Goal: Entertainment & Leisure: Consume media (video, audio)

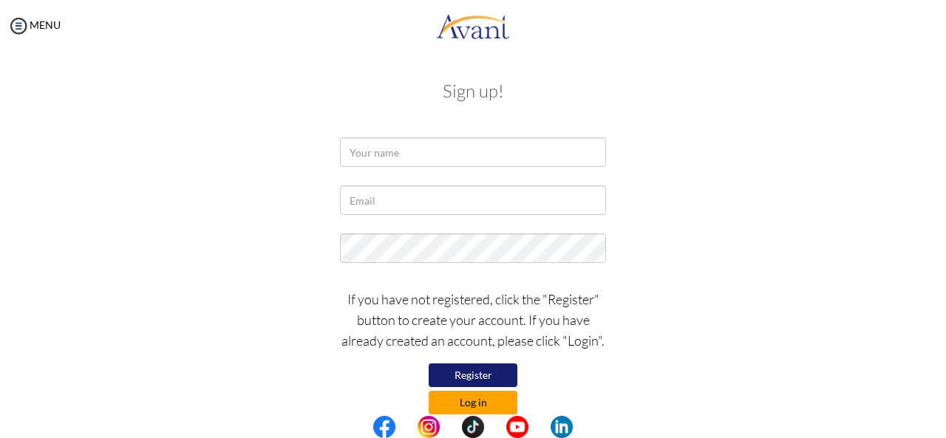
click at [476, 402] on button "Log in" at bounding box center [473, 403] width 89 height 24
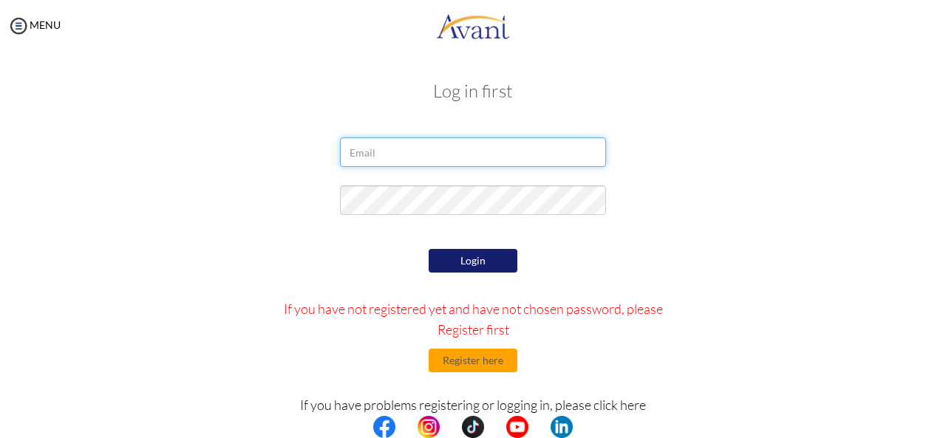
click at [392, 155] on input "email" at bounding box center [473, 153] width 266 height 30
type input "B"
type input "benardmagoma123@gmail.com"
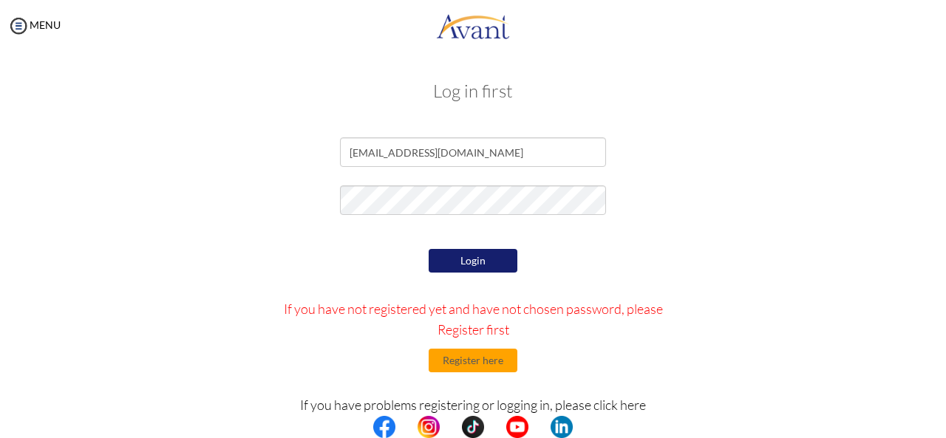
click at [359, 251] on div "Login If you have not registered yet and have not chosen password, please Regis…" at bounding box center [473, 384] width 433 height 278
click at [449, 263] on button "Login" at bounding box center [473, 261] width 89 height 24
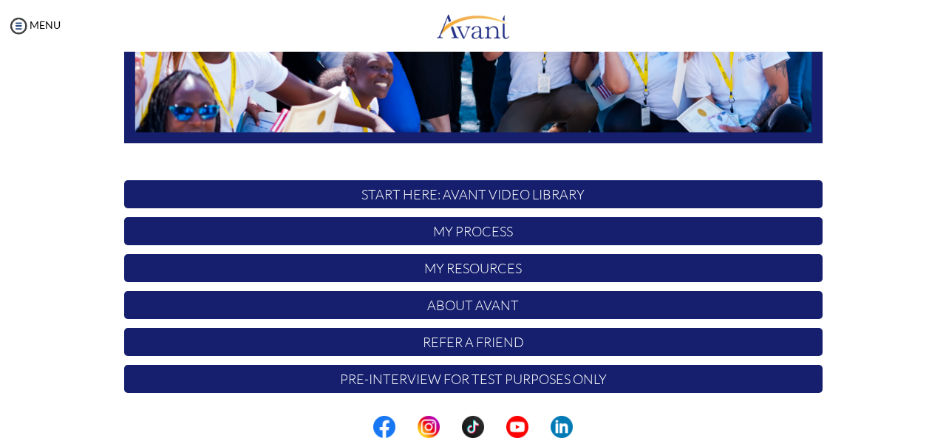
scroll to position [383, 0]
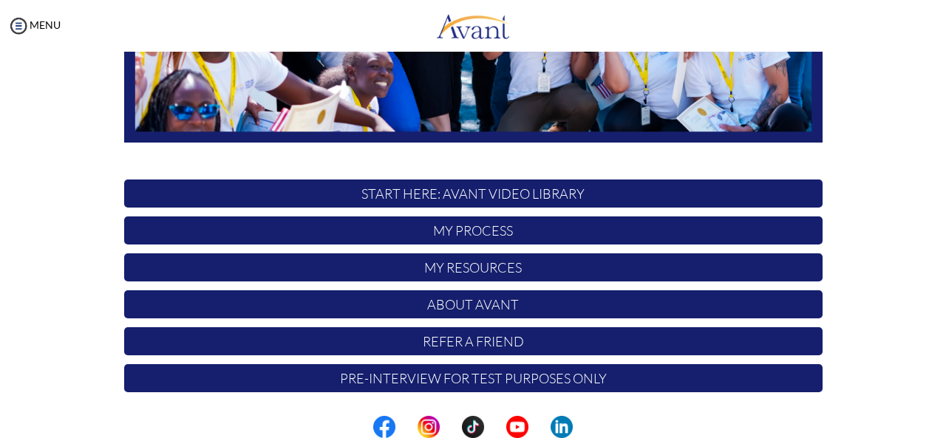
click at [486, 194] on p "START HERE: Avant Video Library" at bounding box center [473, 194] width 699 height 28
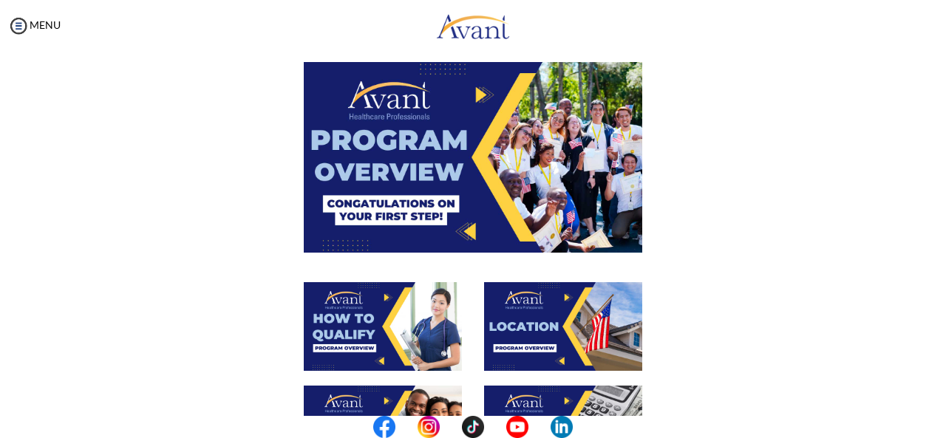
scroll to position [0, 0]
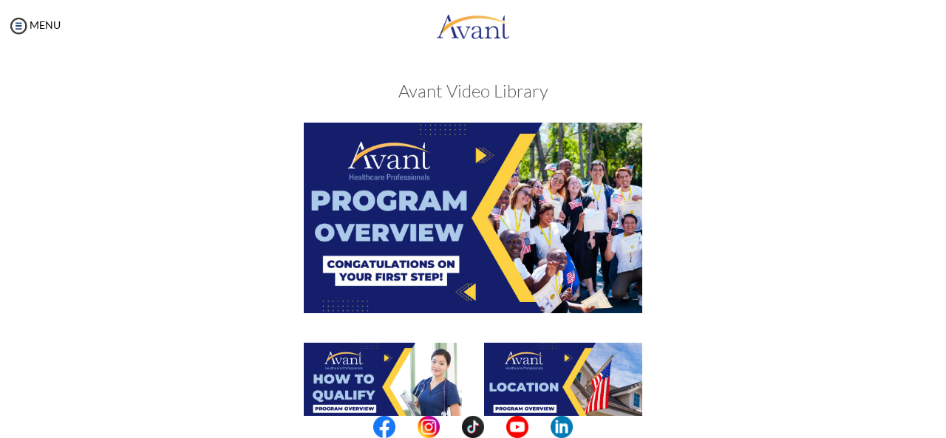
click at [461, 244] on img at bounding box center [473, 218] width 339 height 190
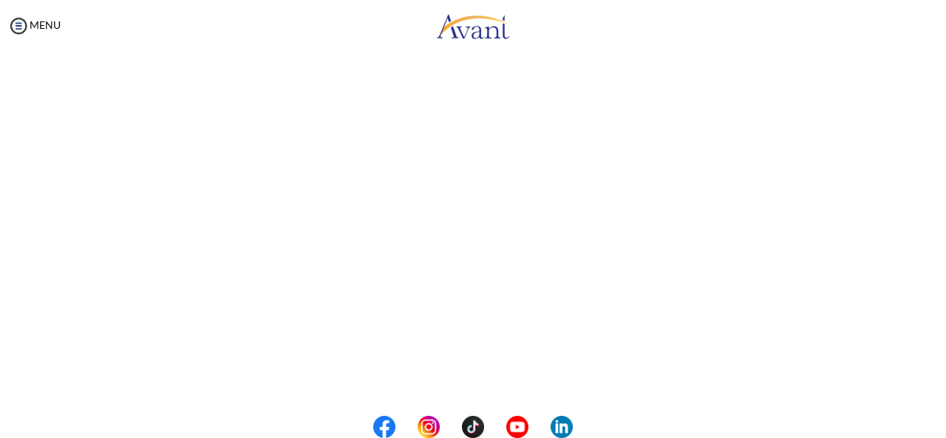
scroll to position [289, 0]
click at [496, 378] on body "Maintenance break. Please come back in 2 hours. MENU My Status What is the next…" at bounding box center [473, 219] width 946 height 438
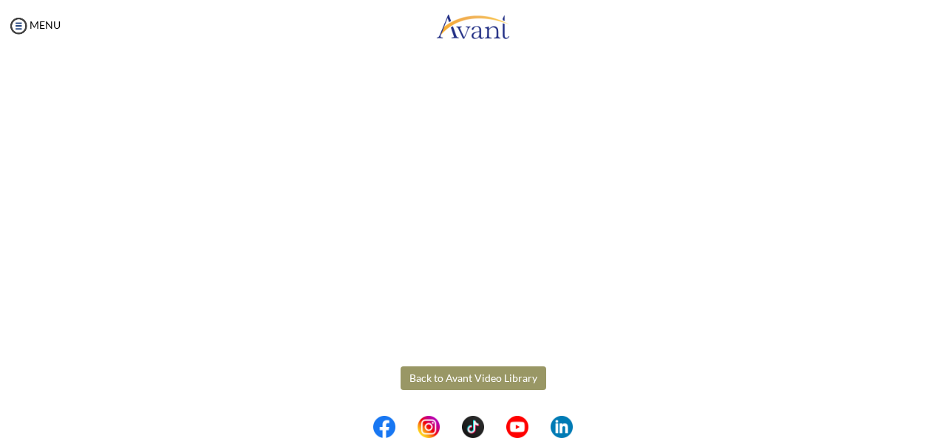
click at [441, 379] on button "Back to Avant Video Library" at bounding box center [474, 379] width 146 height 24
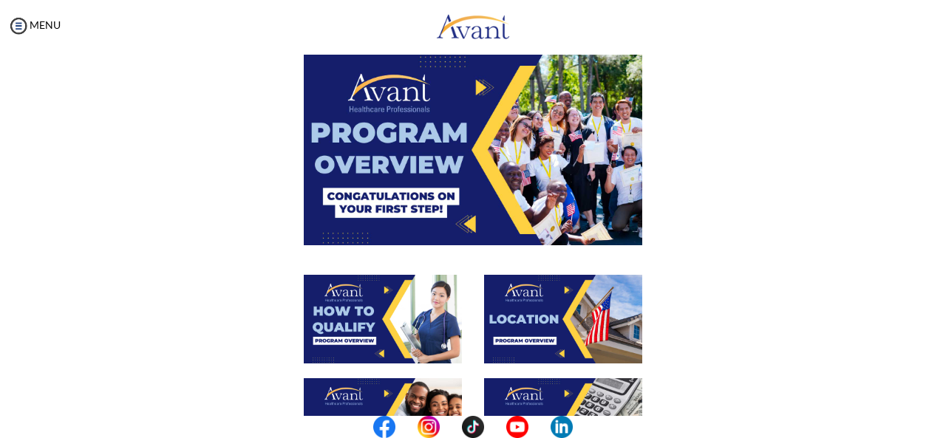
scroll to position [222, 0]
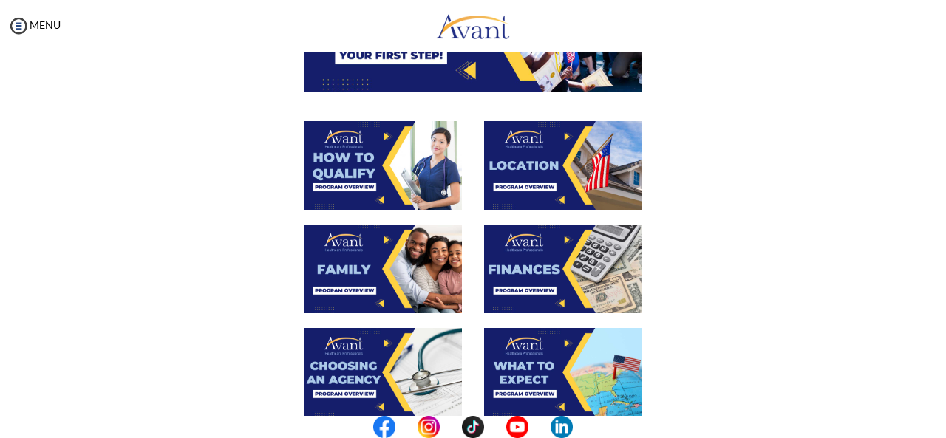
click at [404, 163] on img at bounding box center [383, 165] width 158 height 89
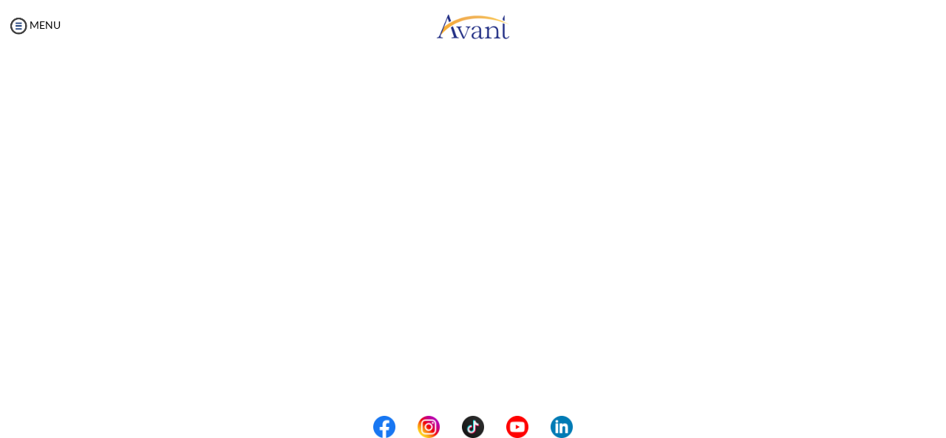
scroll to position [289, 0]
click at [484, 381] on body "Maintenance break. Please come back in 2 hours. MENU My Status What is the next…" at bounding box center [473, 219] width 946 height 438
click at [474, 376] on button "Back to Avant Video Library" at bounding box center [474, 377] width 146 height 24
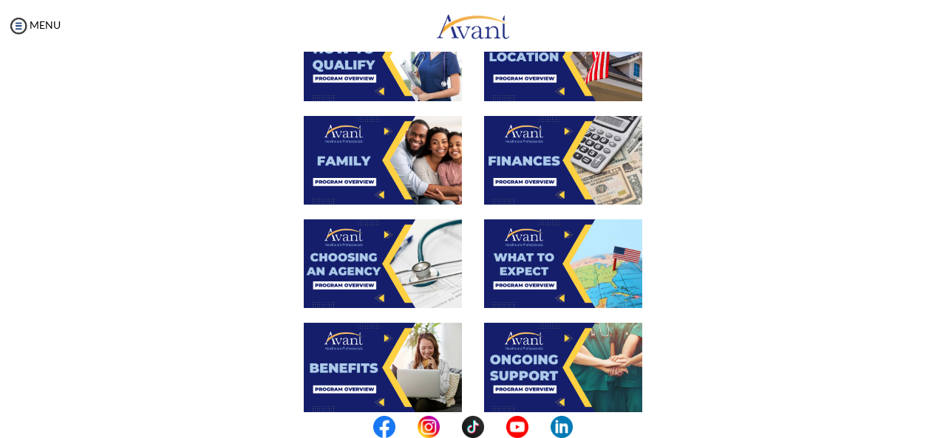
scroll to position [296, 0]
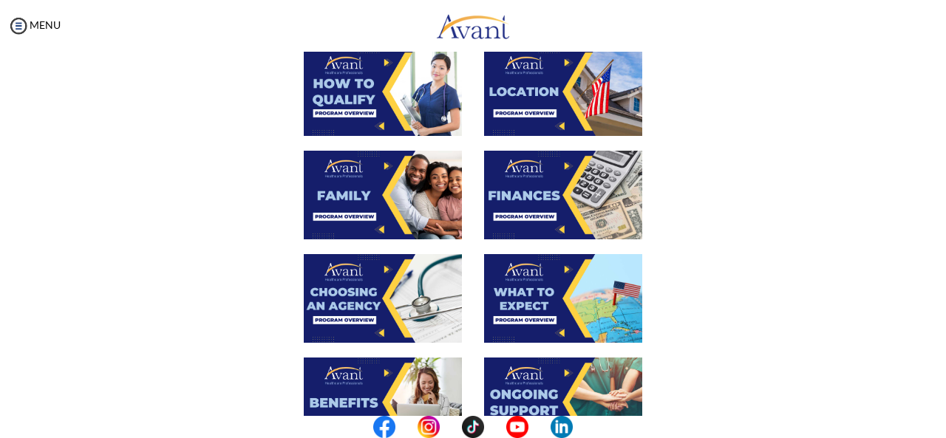
click at [372, 185] on img at bounding box center [383, 195] width 158 height 89
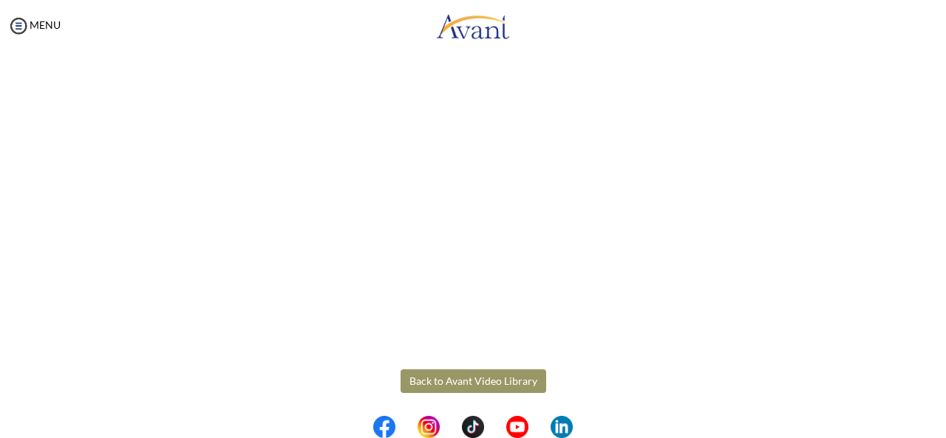
scroll to position [447, 0]
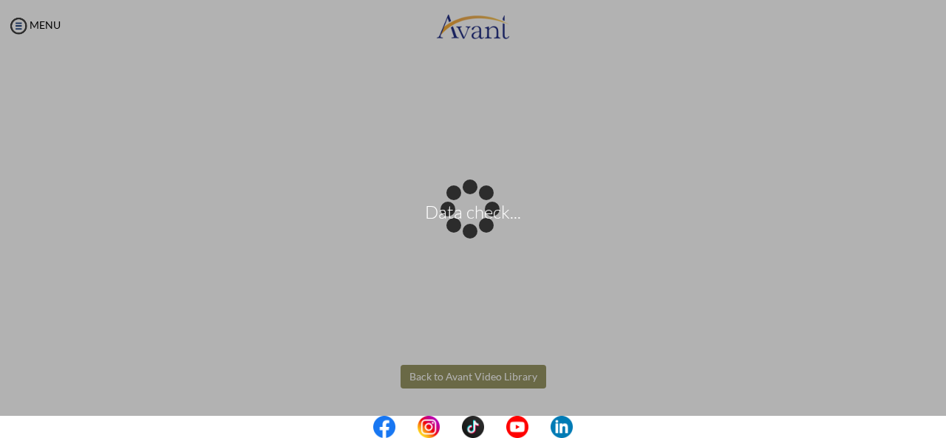
click at [444, 383] on body "Data check... Maintenance break. Please come back in 2 hours. MENU My Status Wh…" at bounding box center [473, 219] width 946 height 438
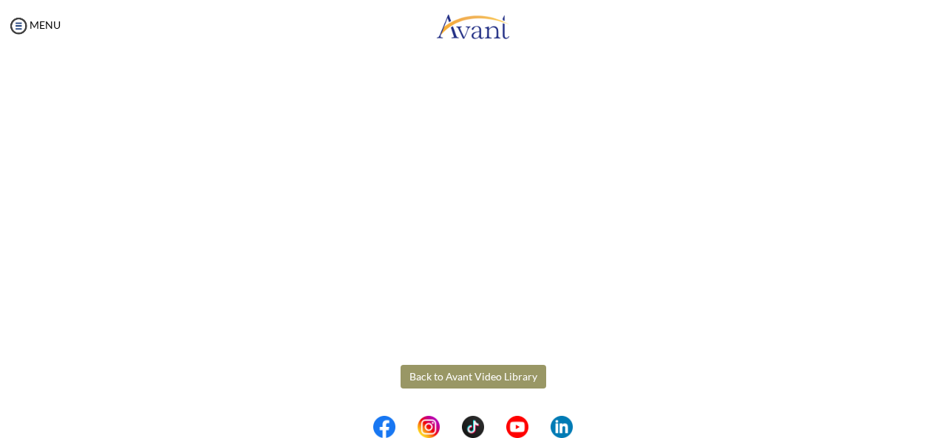
click at [444, 382] on button "Back to Avant Video Library" at bounding box center [474, 377] width 146 height 24
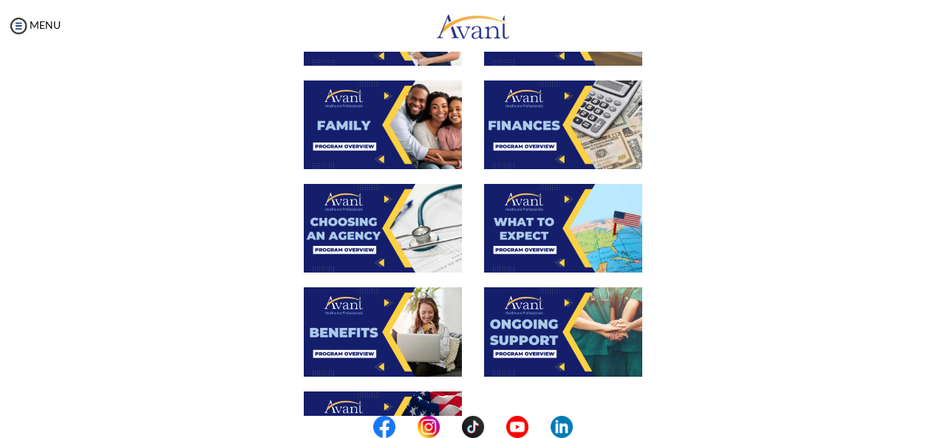
scroll to position [370, 0]
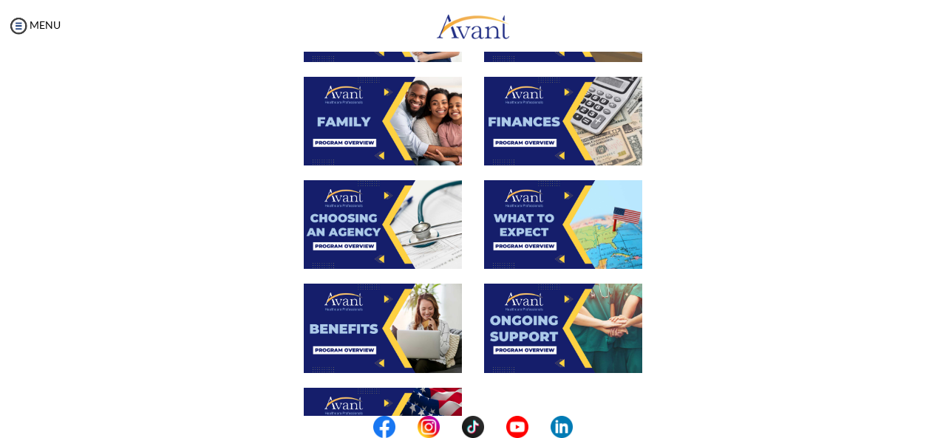
click at [357, 222] on img at bounding box center [383, 224] width 158 height 89
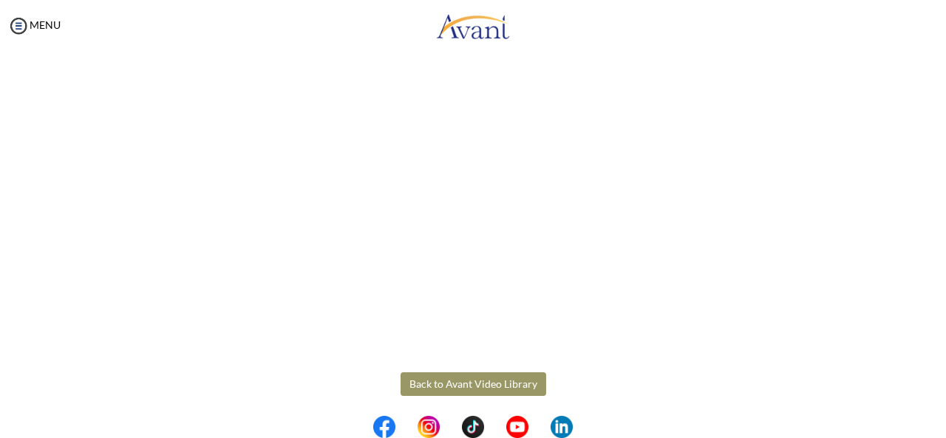
scroll to position [447, 0]
click at [502, 380] on body "Maintenance break. Please come back in 2 hours. MENU My Status What is the next…" at bounding box center [473, 219] width 946 height 438
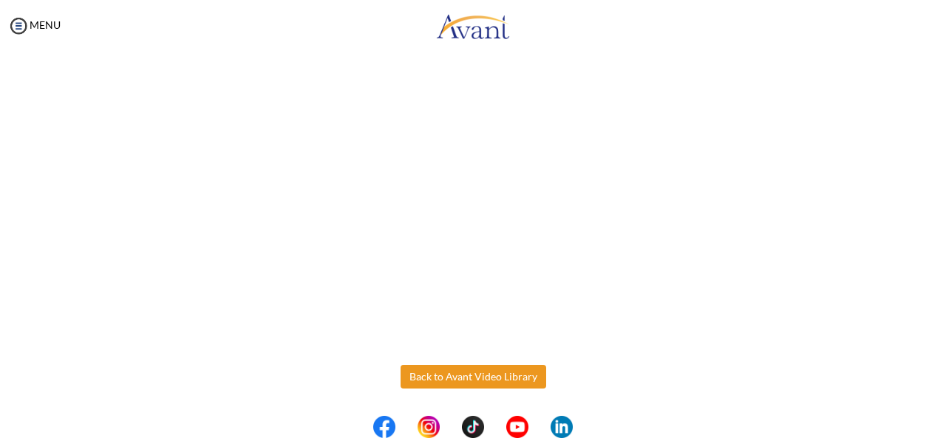
click at [502, 378] on button "Back to Avant Video Library" at bounding box center [474, 377] width 146 height 24
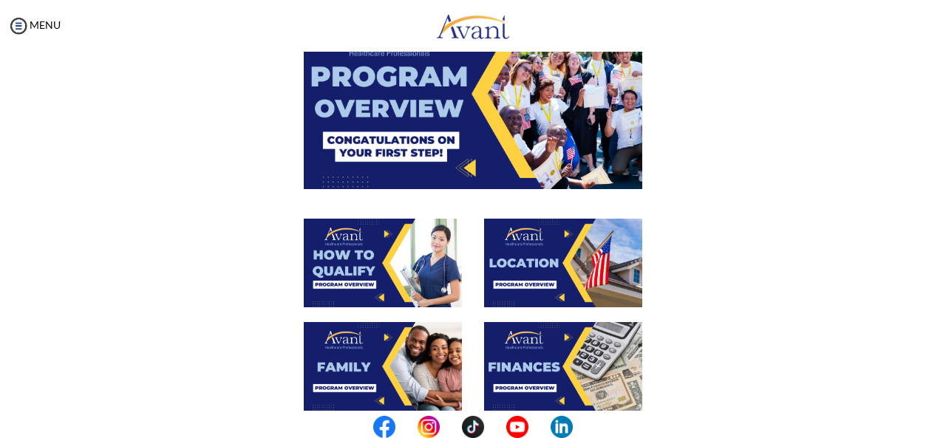
scroll to position [370, 0]
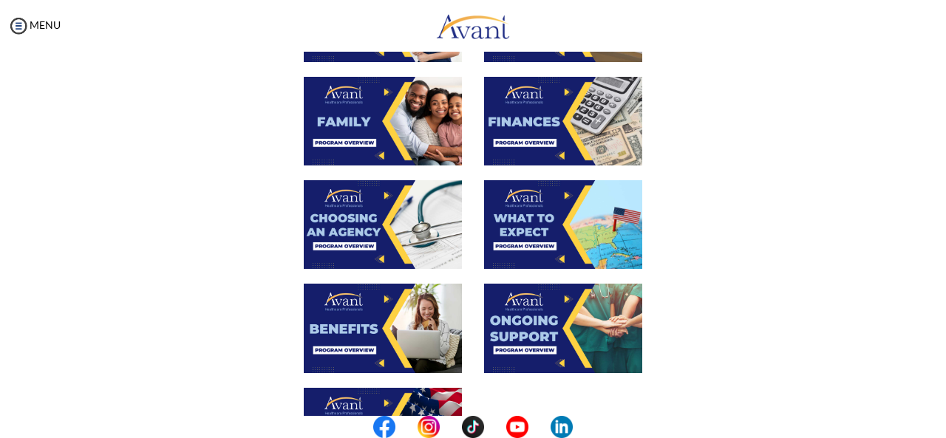
click at [356, 319] on img at bounding box center [383, 328] width 158 height 89
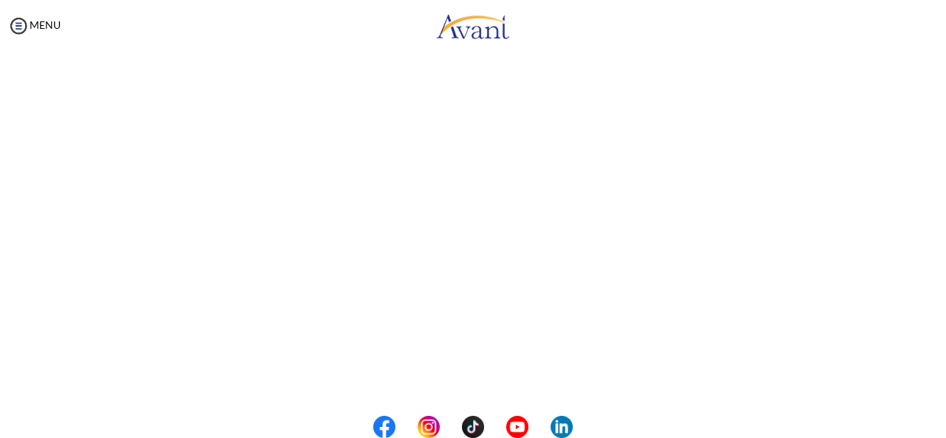
scroll to position [444, 0]
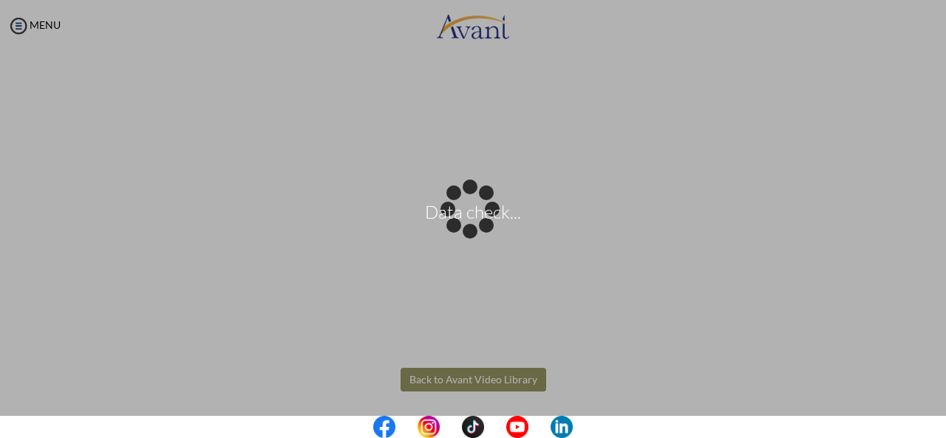
click at [464, 381] on body "Data check... Maintenance break. Please come back in 2 hours. MENU My Status Wh…" at bounding box center [473, 219] width 946 height 438
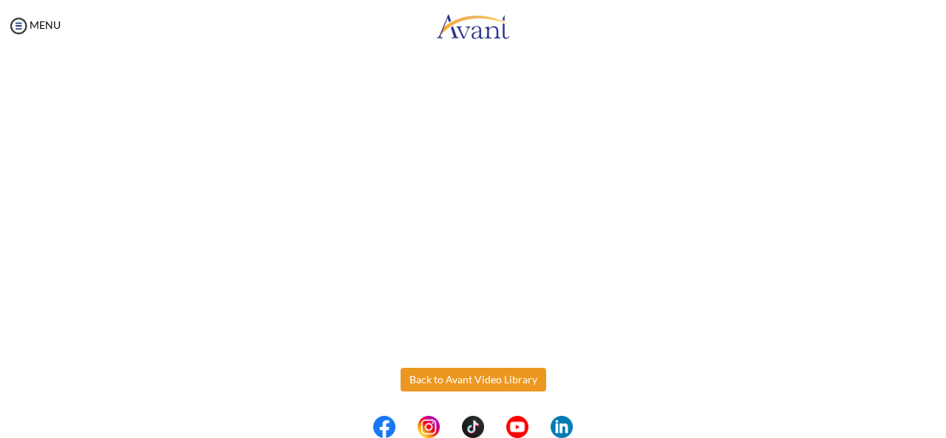
click at [458, 379] on button "Back to Avant Video Library" at bounding box center [474, 380] width 146 height 24
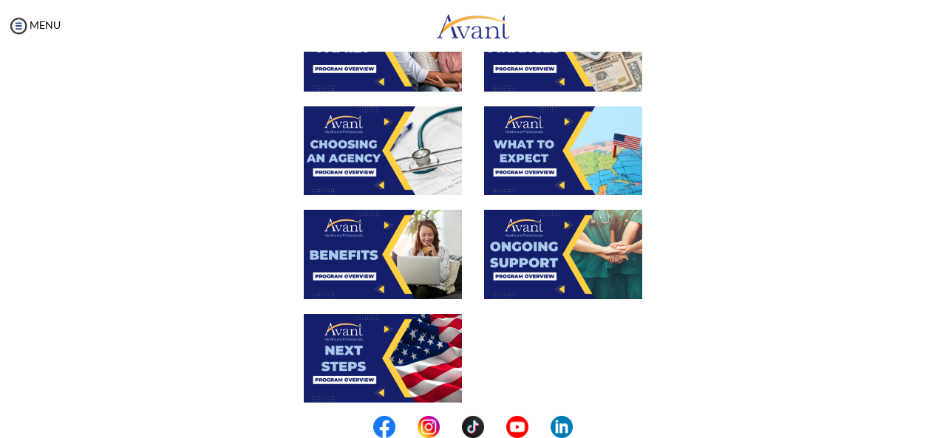
click at [339, 345] on img at bounding box center [383, 358] width 158 height 89
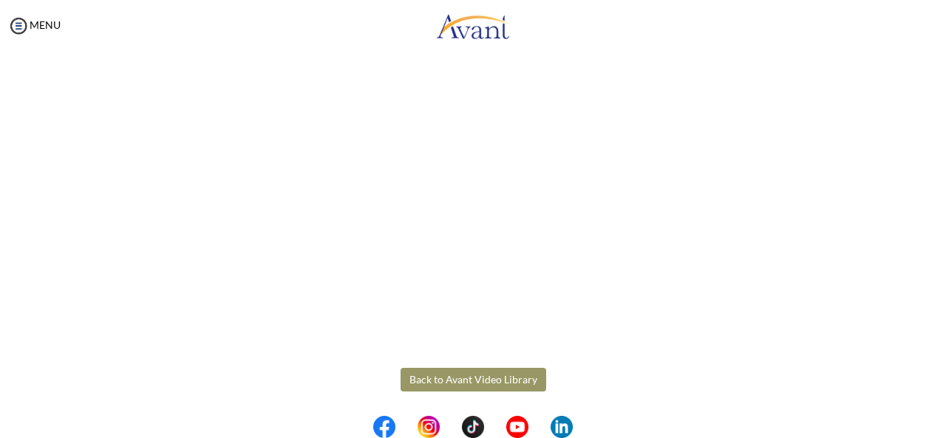
click at [492, 379] on body "Maintenance break. Please come back in 2 hours. MENU My Status What is the next…" at bounding box center [473, 219] width 946 height 438
click at [491, 379] on button "Back to Avant Video Library" at bounding box center [474, 380] width 146 height 24
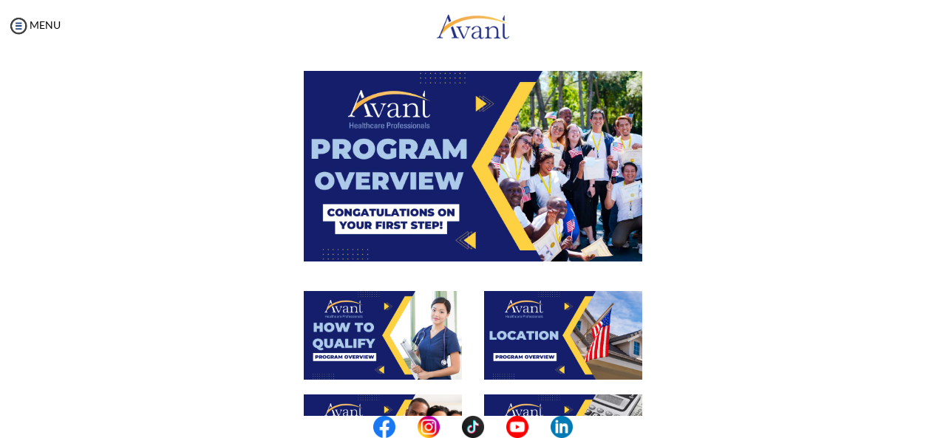
scroll to position [148, 0]
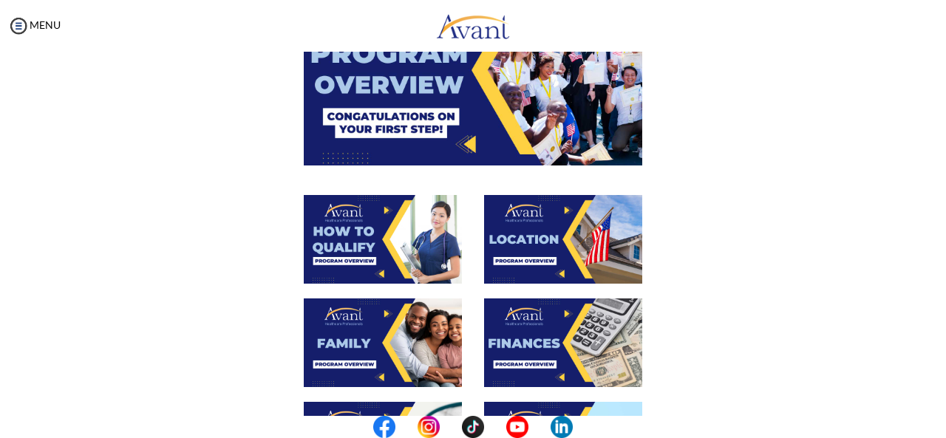
click at [526, 240] on img at bounding box center [563, 239] width 158 height 89
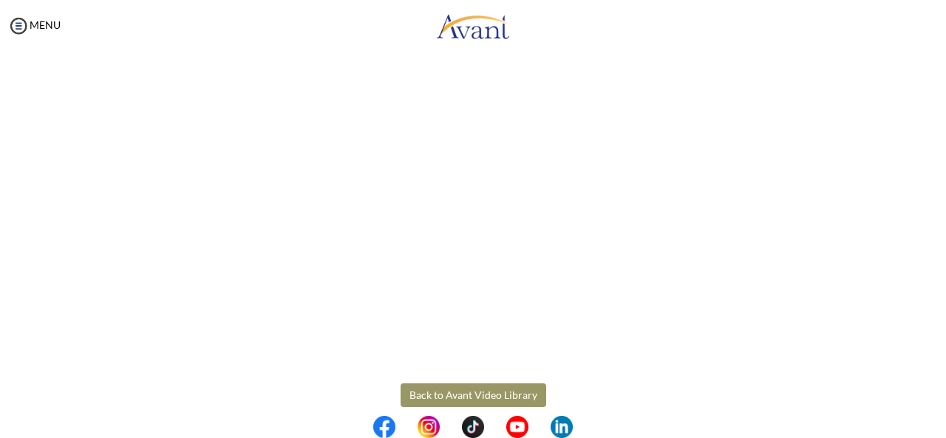
scroll to position [289, 0]
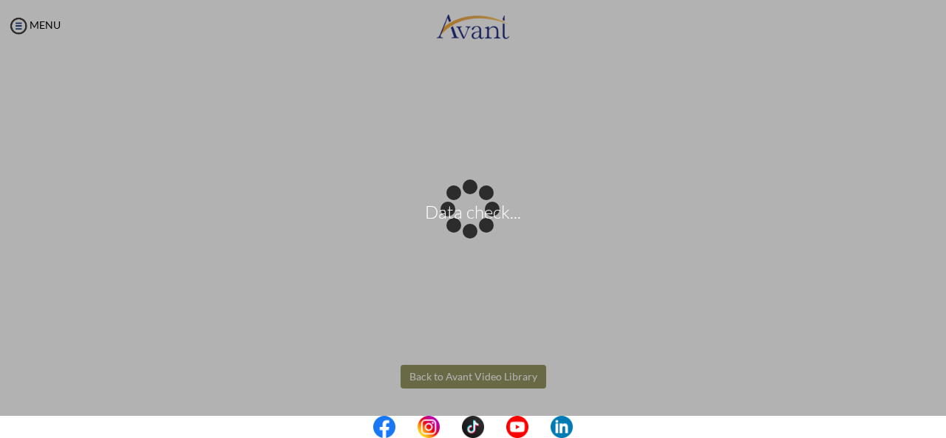
click at [494, 374] on body "Data check... Maintenance break. Please come back in 2 hours. MENU My Status Wh…" at bounding box center [473, 219] width 946 height 438
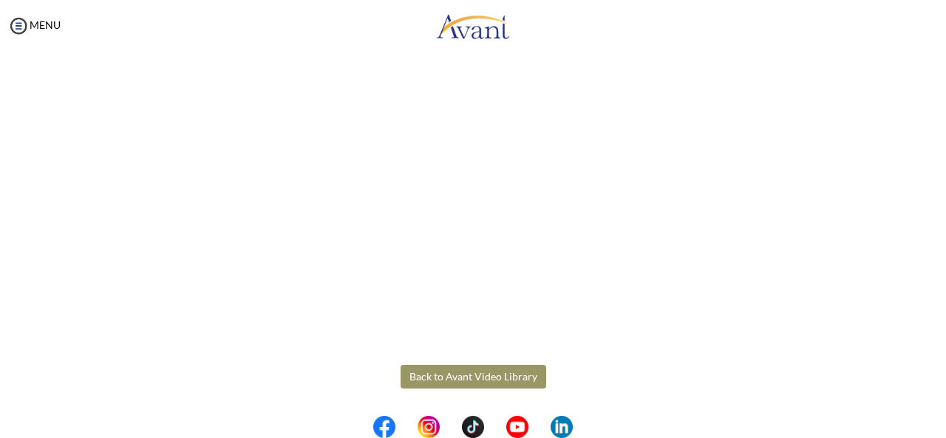
click at [494, 374] on button "Back to Avant Video Library" at bounding box center [474, 377] width 146 height 24
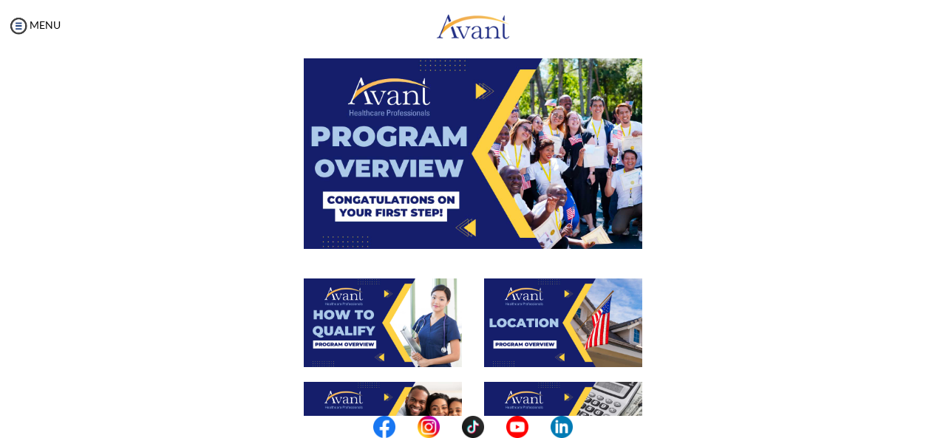
scroll to position [296, 0]
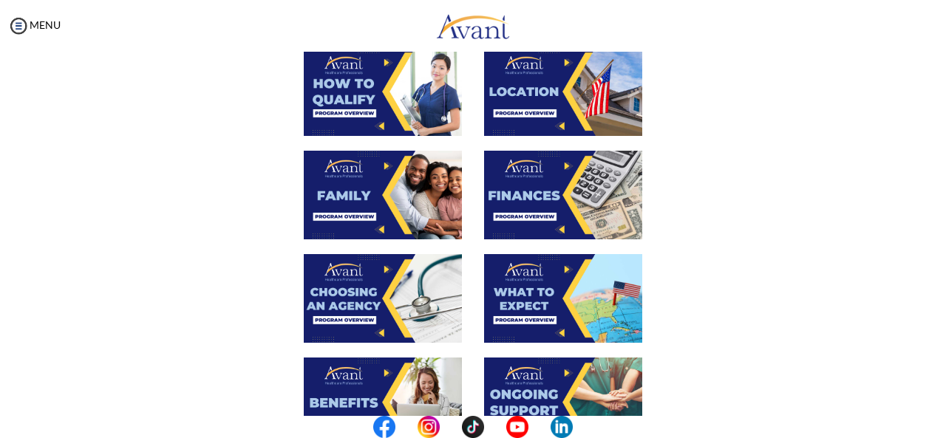
click at [540, 197] on img at bounding box center [563, 195] width 158 height 89
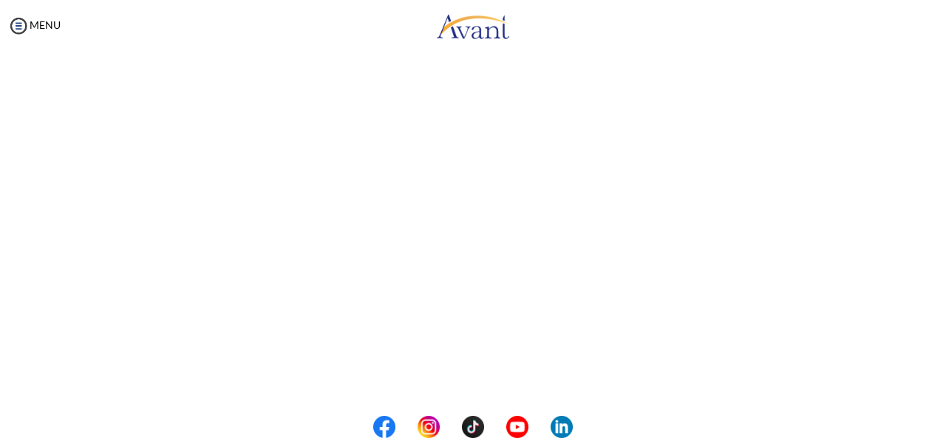
scroll to position [289, 0]
click at [464, 372] on body "Maintenance break. Please come back in 2 hours. MENU My Status What is the next…" at bounding box center [473, 219] width 946 height 438
click at [458, 372] on button "Back to Avant Video Library" at bounding box center [474, 377] width 146 height 24
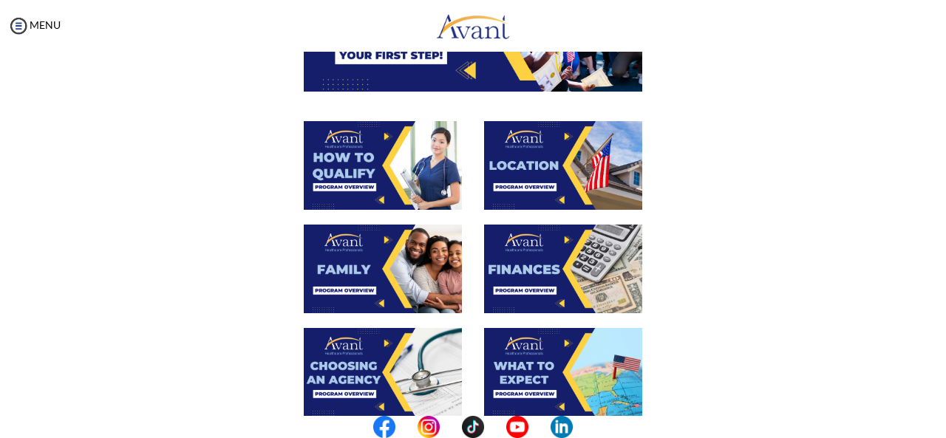
scroll to position [296, 0]
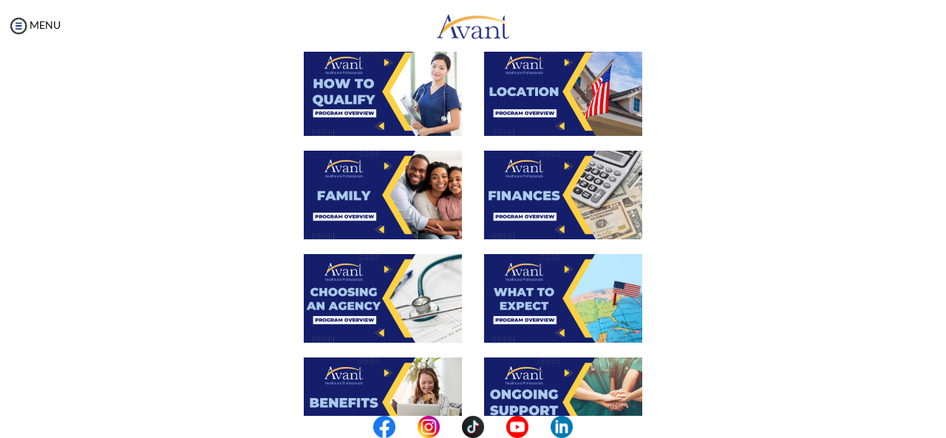
click at [539, 296] on img at bounding box center [563, 298] width 158 height 89
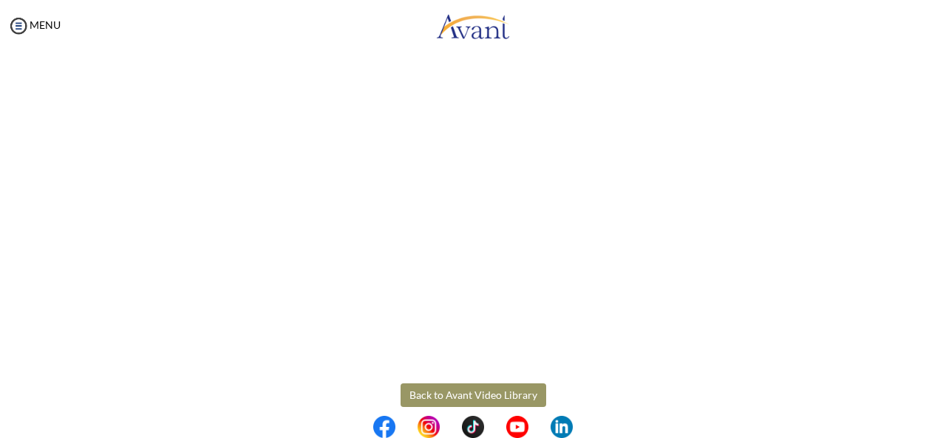
scroll to position [444, 0]
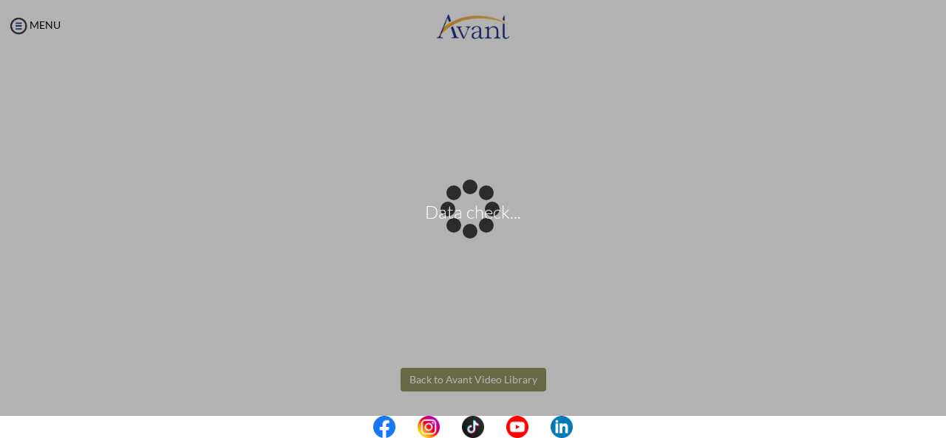
click at [443, 379] on body "Data check... Maintenance break. Please come back in 2 hours. MENU My Status Wh…" at bounding box center [473, 219] width 946 height 438
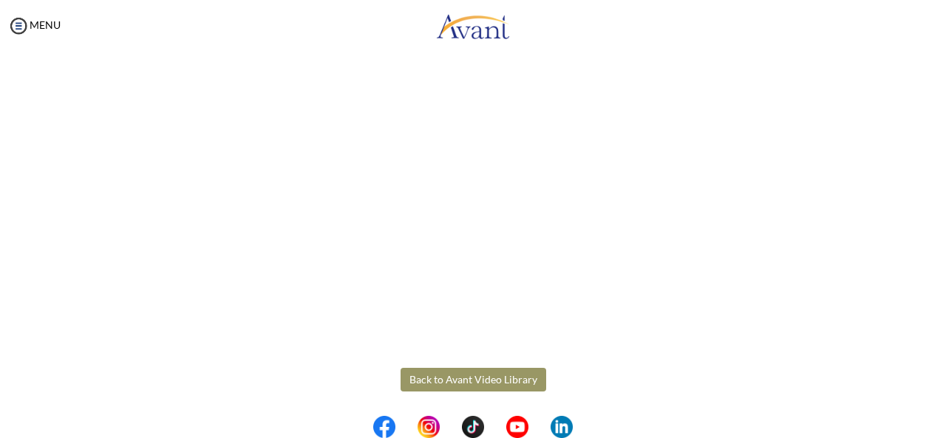
click at [441, 381] on button "Back to Avant Video Library" at bounding box center [474, 380] width 146 height 24
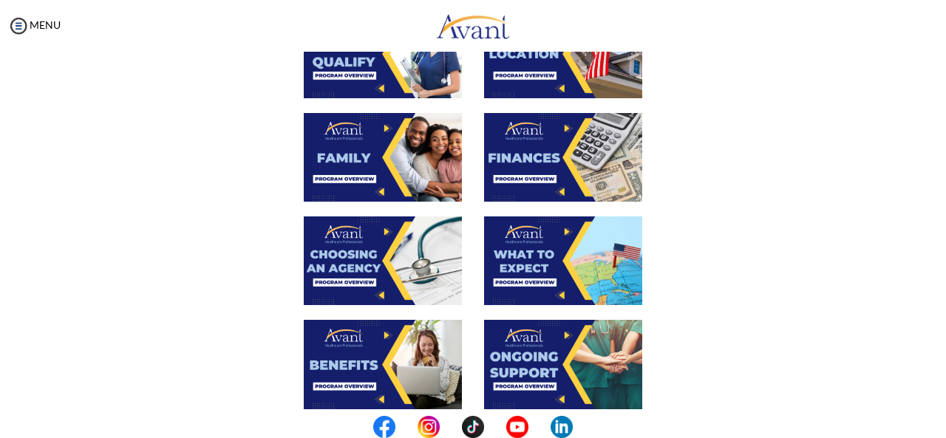
scroll to position [370, 0]
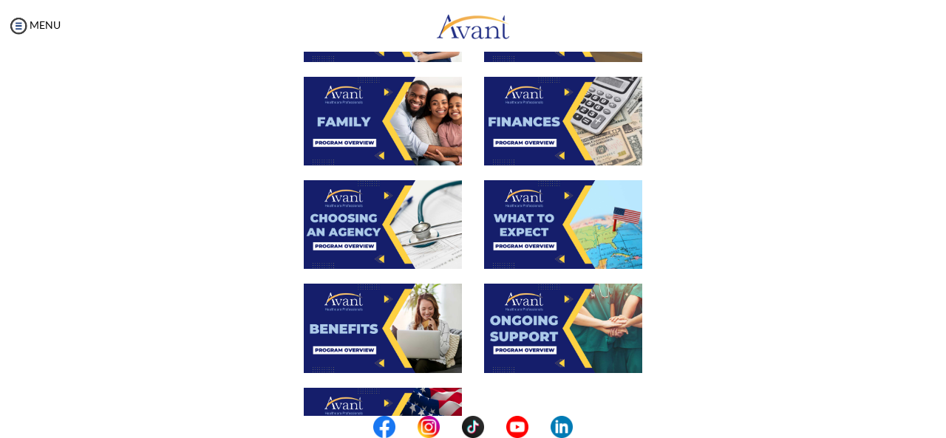
click at [538, 325] on img at bounding box center [563, 328] width 158 height 89
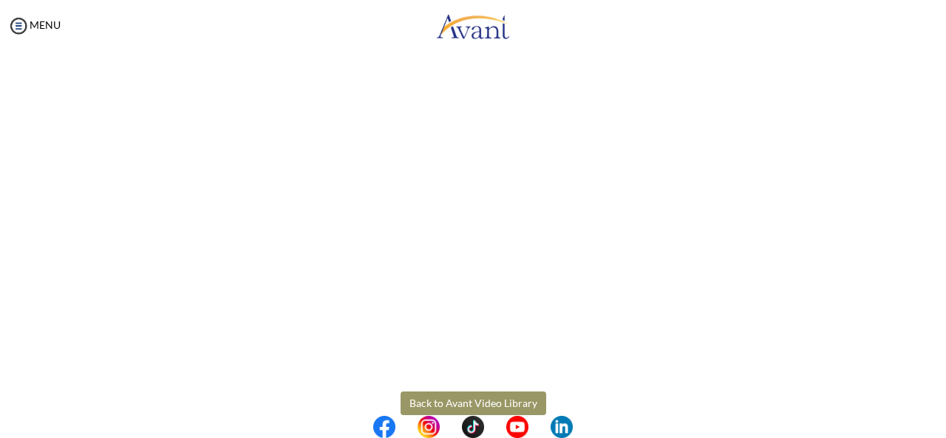
scroll to position [447, 0]
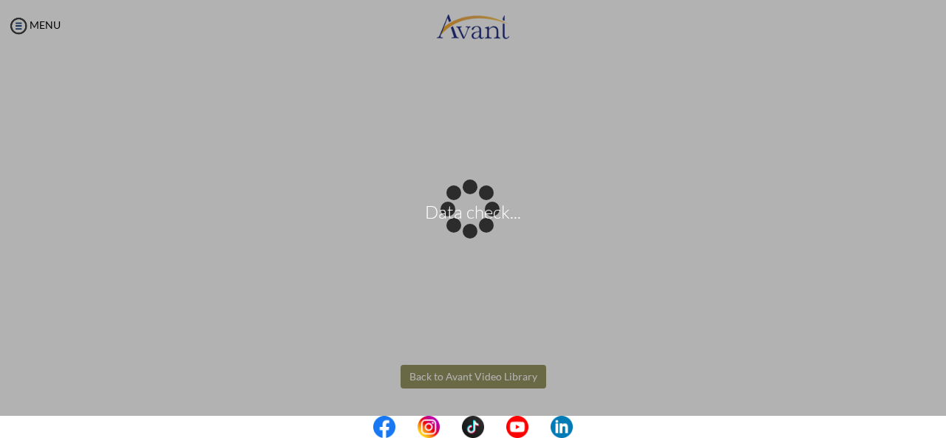
click at [486, 373] on body "Data check... Maintenance break. Please come back in 2 hours. MENU My Status Wh…" at bounding box center [473, 219] width 946 height 438
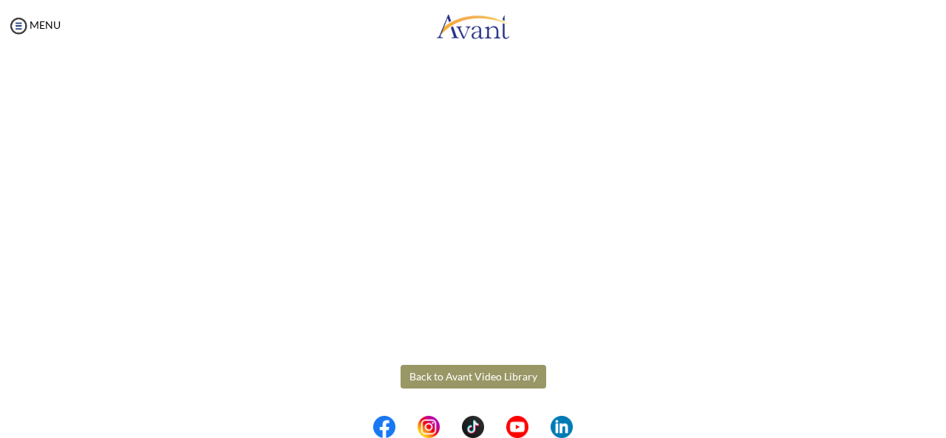
click at [486, 373] on button "Back to Avant Video Library" at bounding box center [474, 377] width 146 height 24
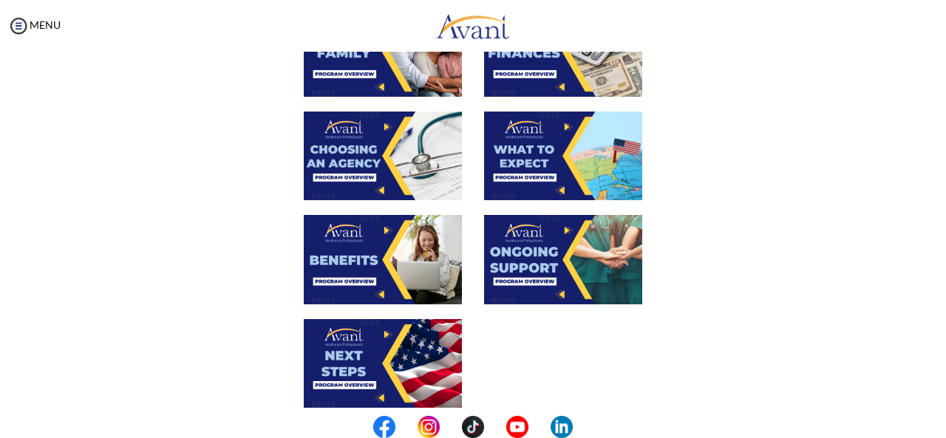
scroll to position [282, 0]
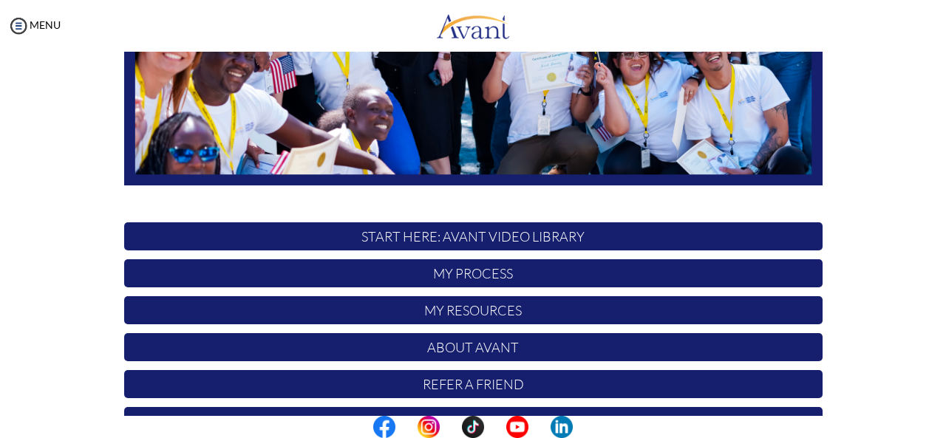
scroll to position [383, 0]
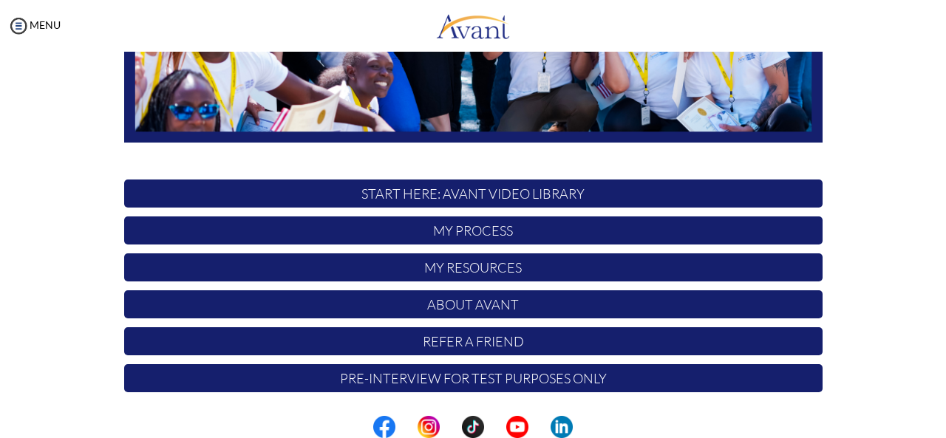
click at [495, 194] on p "START HERE: Avant Video Library" at bounding box center [473, 194] width 699 height 28
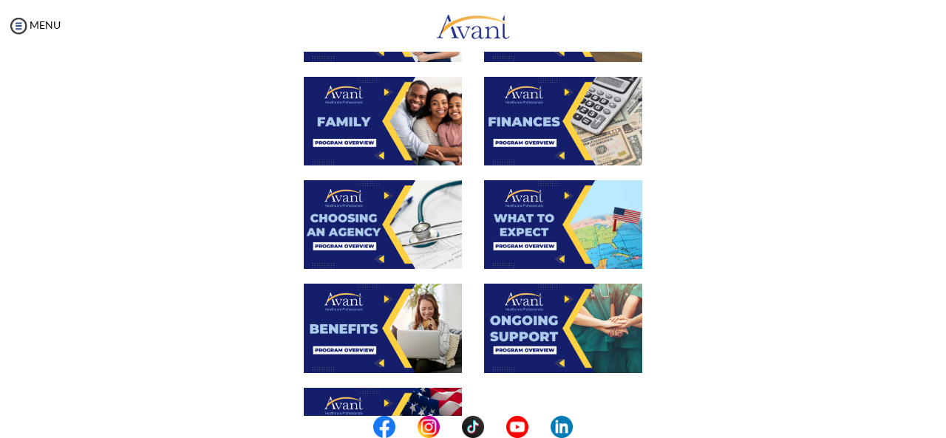
scroll to position [578, 0]
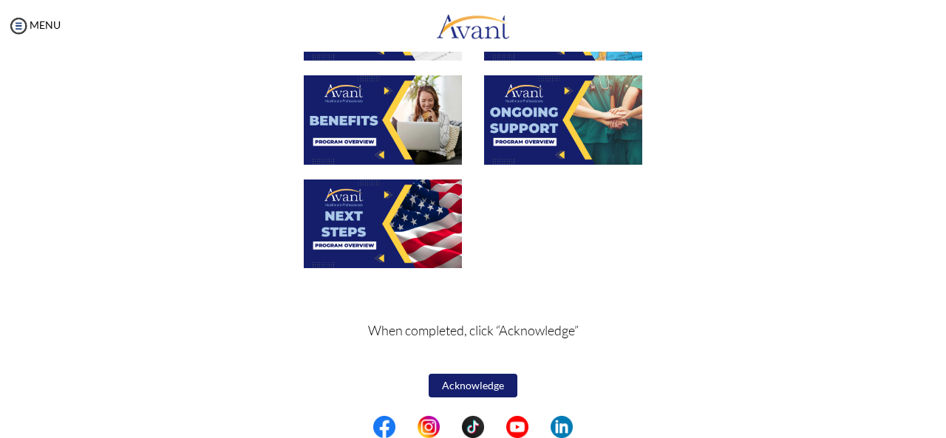
click at [472, 383] on button "Acknowledge" at bounding box center [473, 386] width 89 height 24
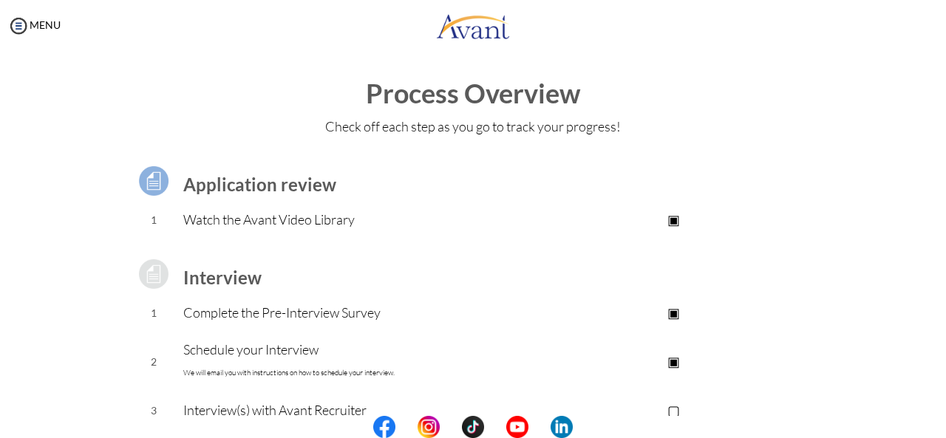
scroll to position [0, 0]
